Goal: Information Seeking & Learning: Find specific page/section

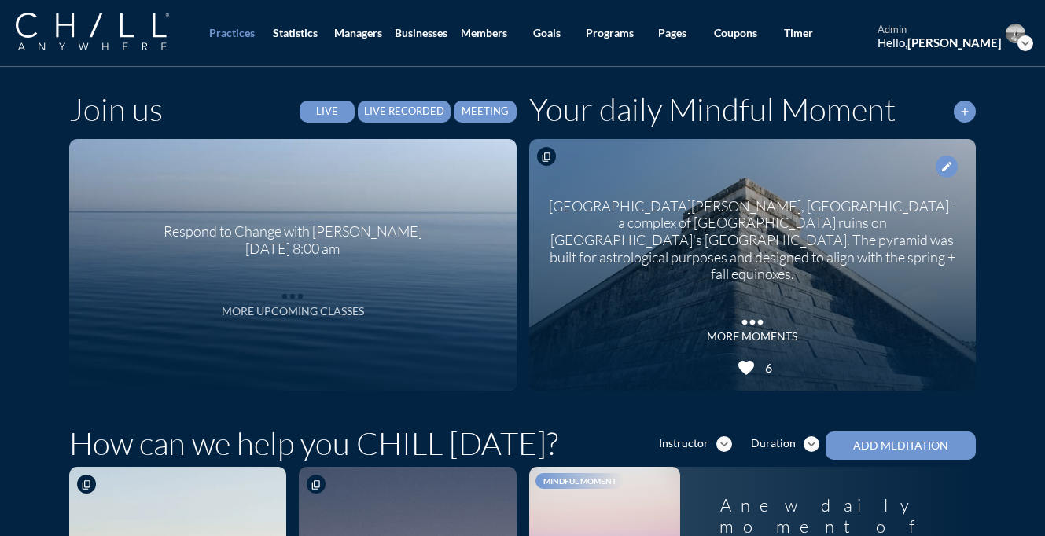
click at [299, 296] on icon "more_horiz" at bounding box center [292, 293] width 31 height 24
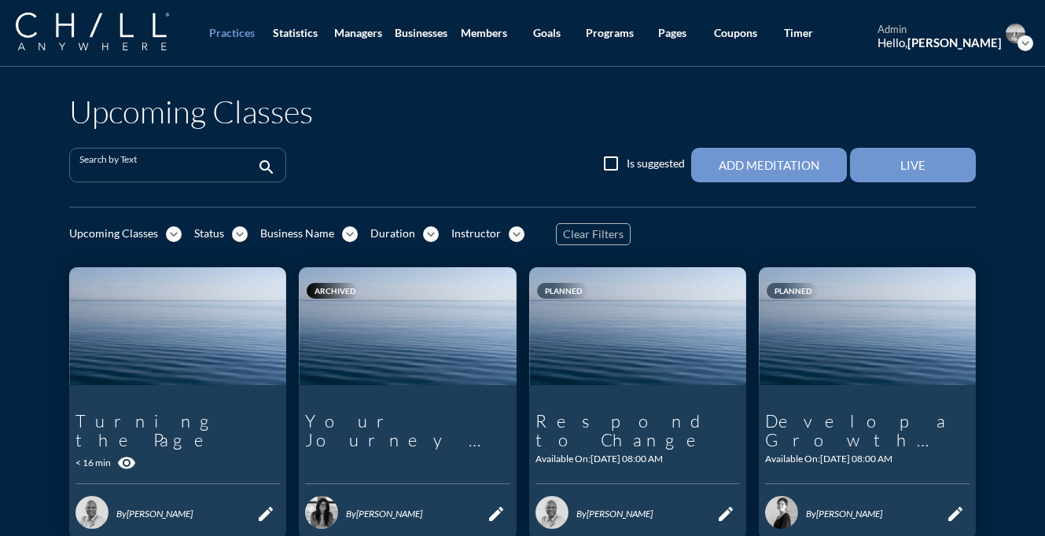
click at [210, 167] on input "Search by Text" at bounding box center [166, 172] width 175 height 20
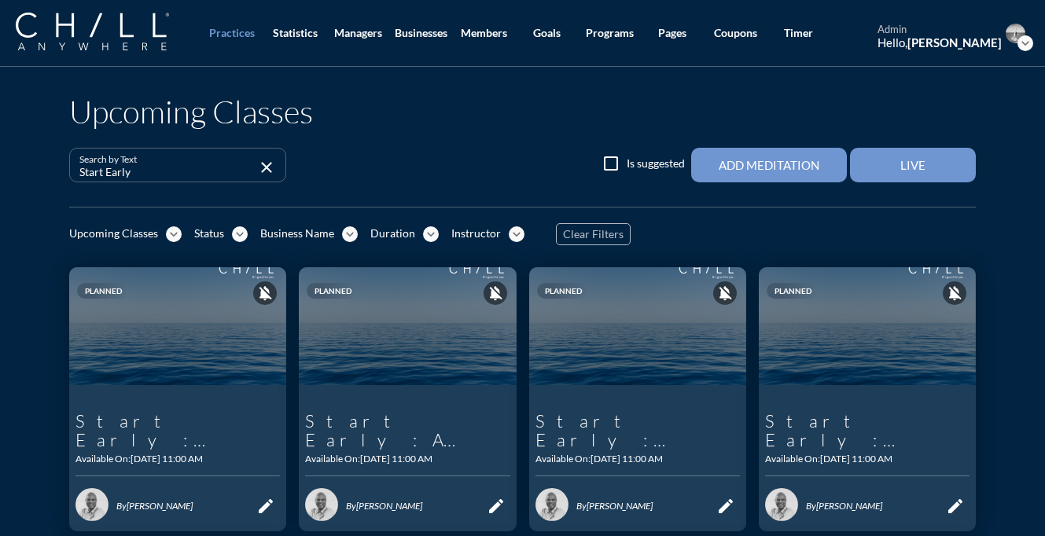
drag, startPoint x: 160, startPoint y: 167, endPoint x: 61, endPoint y: 166, distance: 98.3
type input "D"
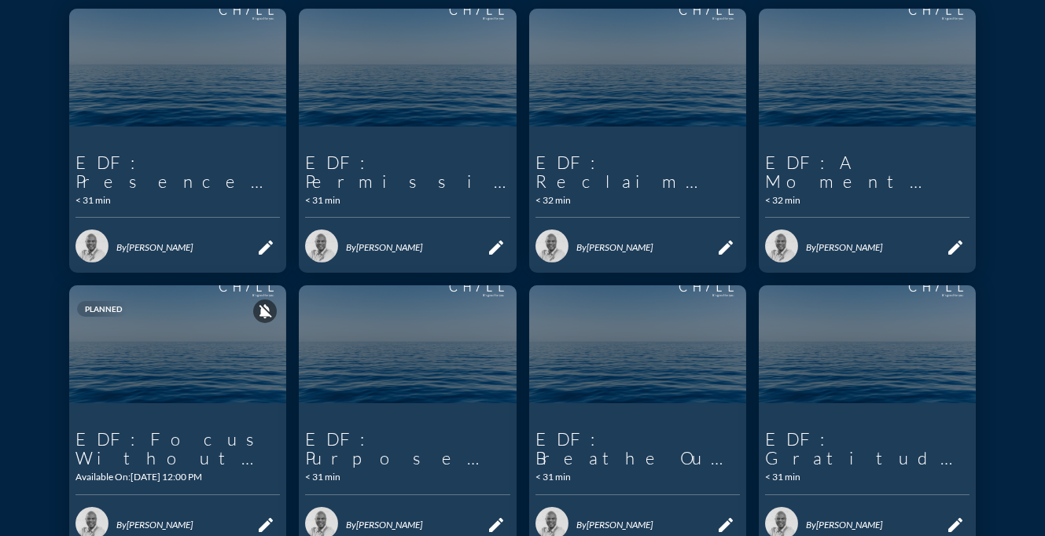
scroll to position [79, 0]
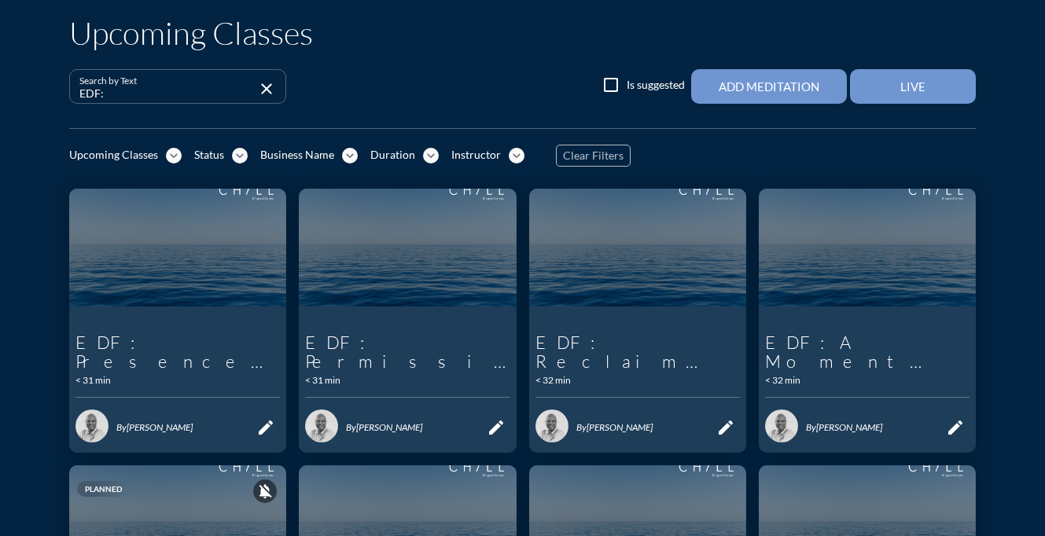
paste input "Focus Without Force"
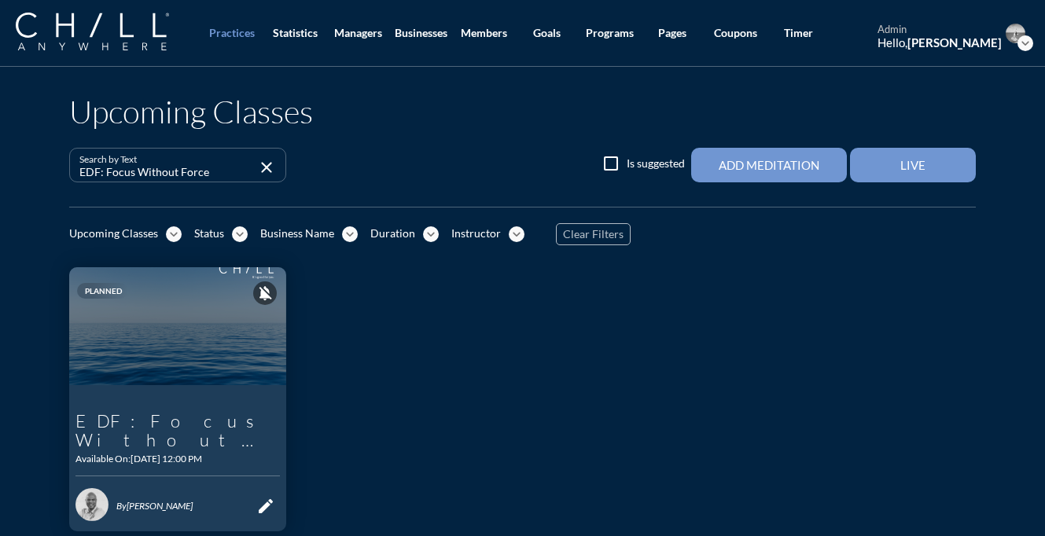
type input "EDF: Focus Without Force"
click at [128, 29] on img at bounding box center [92, 32] width 153 height 38
